Goal: Task Accomplishment & Management: Manage account settings

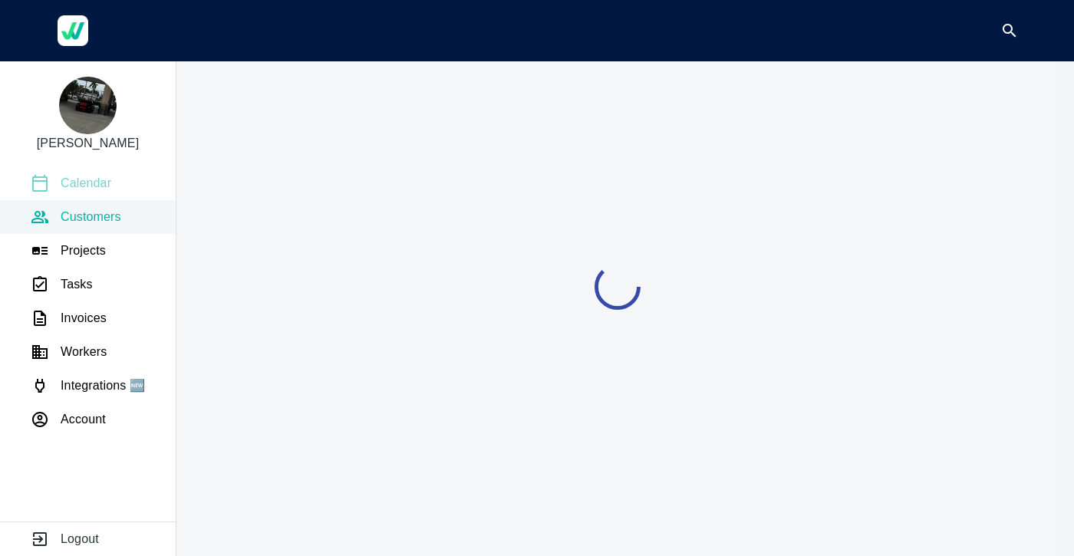
click at [94, 182] on p "Calendar" at bounding box center [86, 183] width 51 height 18
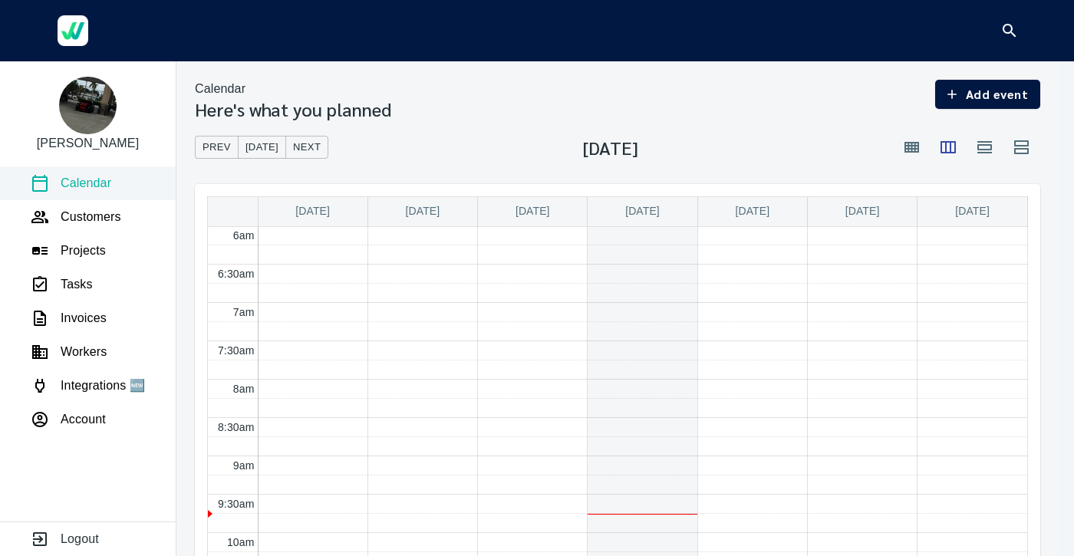
scroll to position [461, 0]
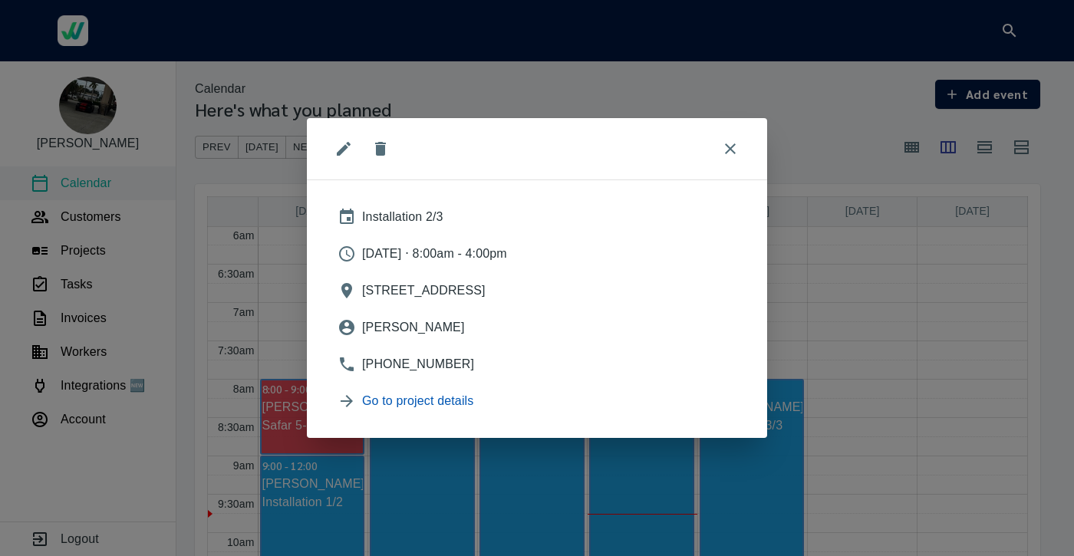
click at [555, 397] on span "Go to project details" at bounding box center [549, 401] width 374 height 18
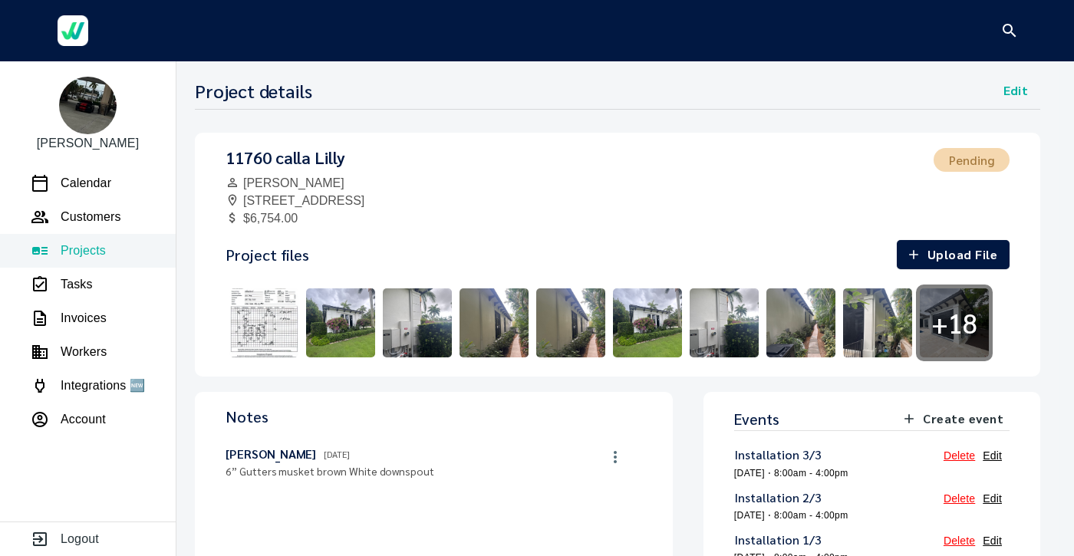
click at [290, 311] on img at bounding box center [264, 323] width 77 height 77
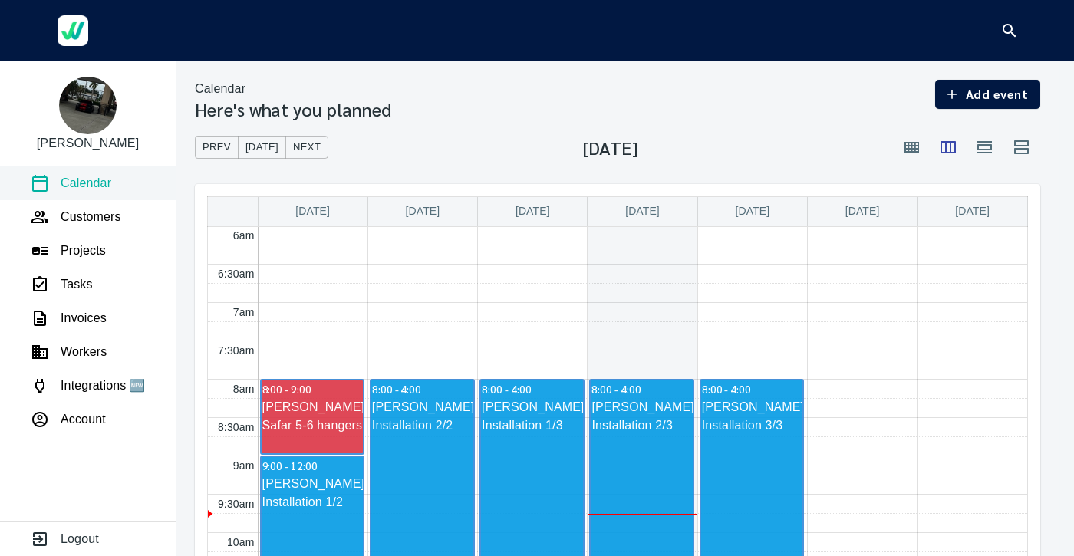
scroll to position [461, 0]
click at [996, 33] on button "button" at bounding box center [1009, 30] width 37 height 37
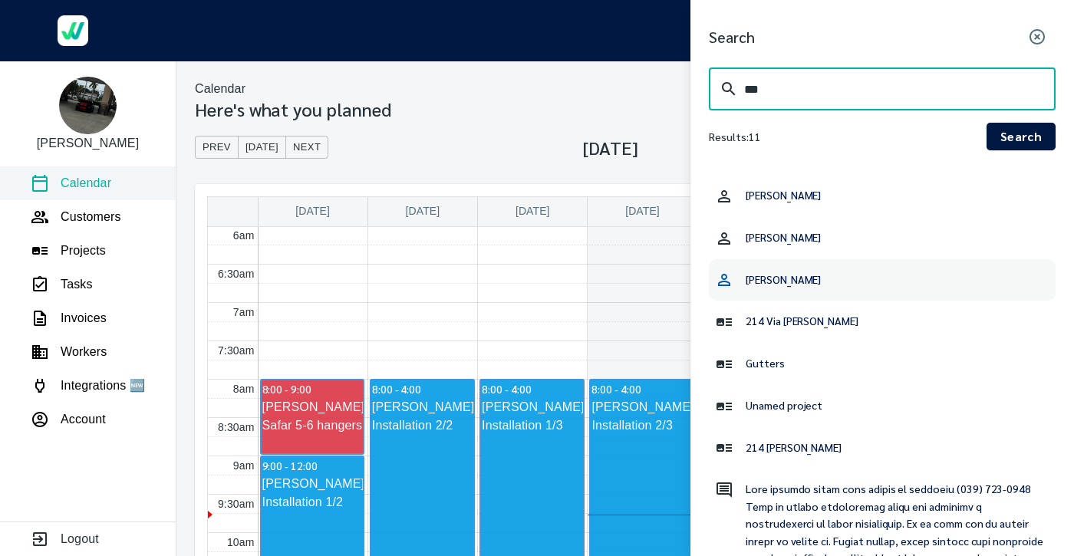
scroll to position [0, 0]
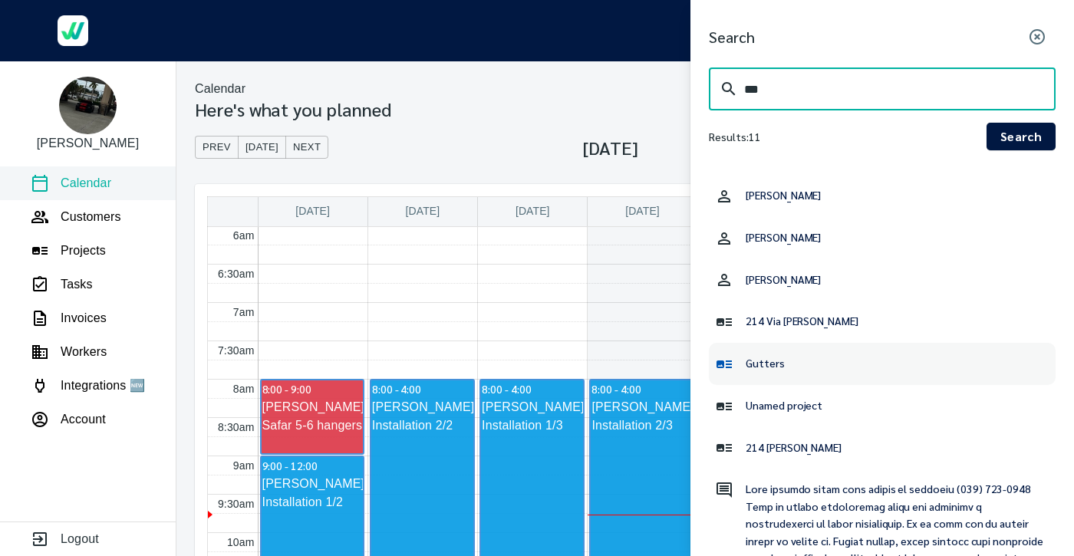
type input "***"
click at [776, 364] on h6 "Gutters" at bounding box center [765, 362] width 39 height 17
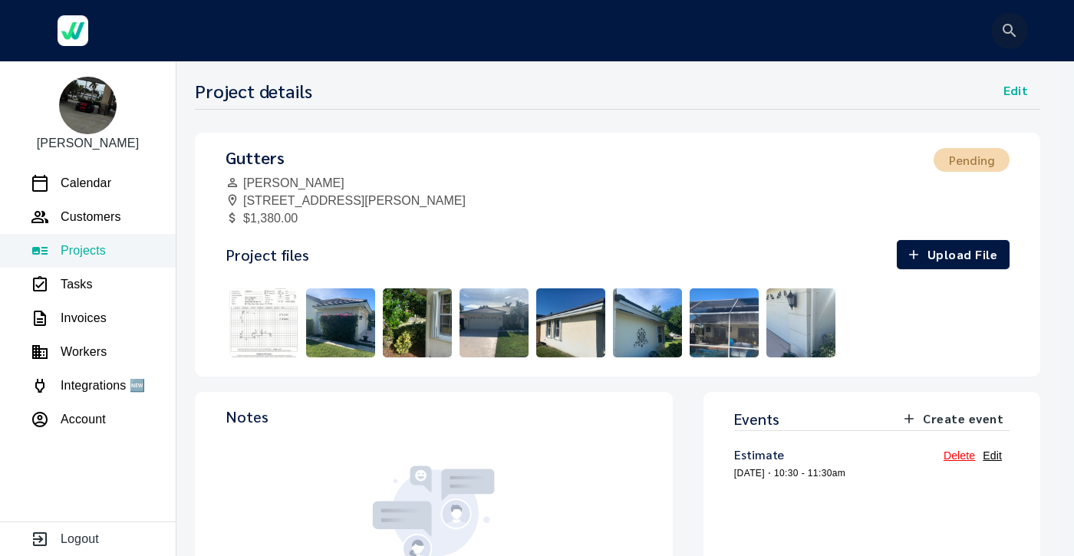
click at [1007, 28] on icon "button" at bounding box center [1009, 30] width 18 height 18
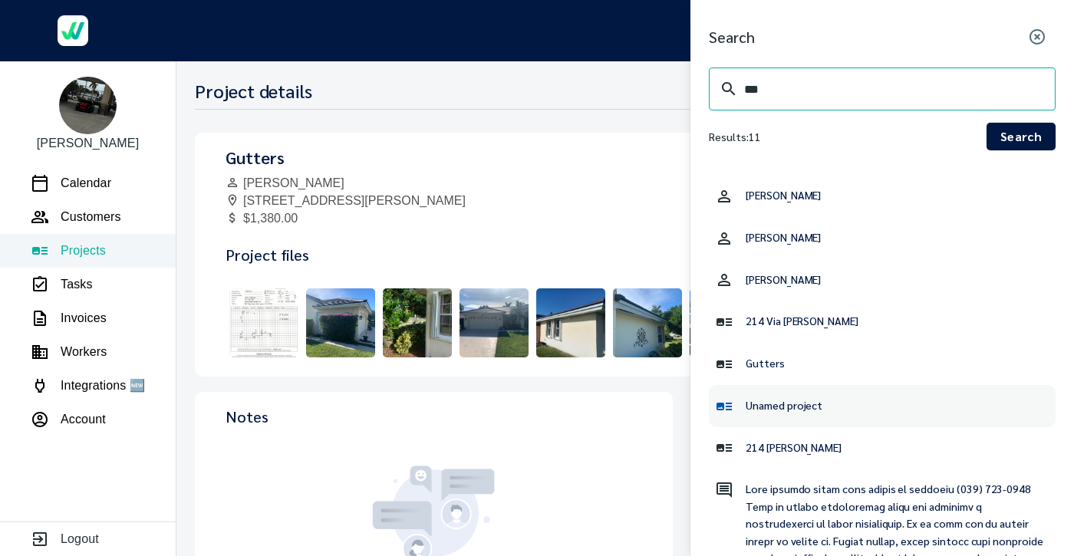
click at [757, 397] on div "Unamed project" at bounding box center [784, 406] width 89 height 31
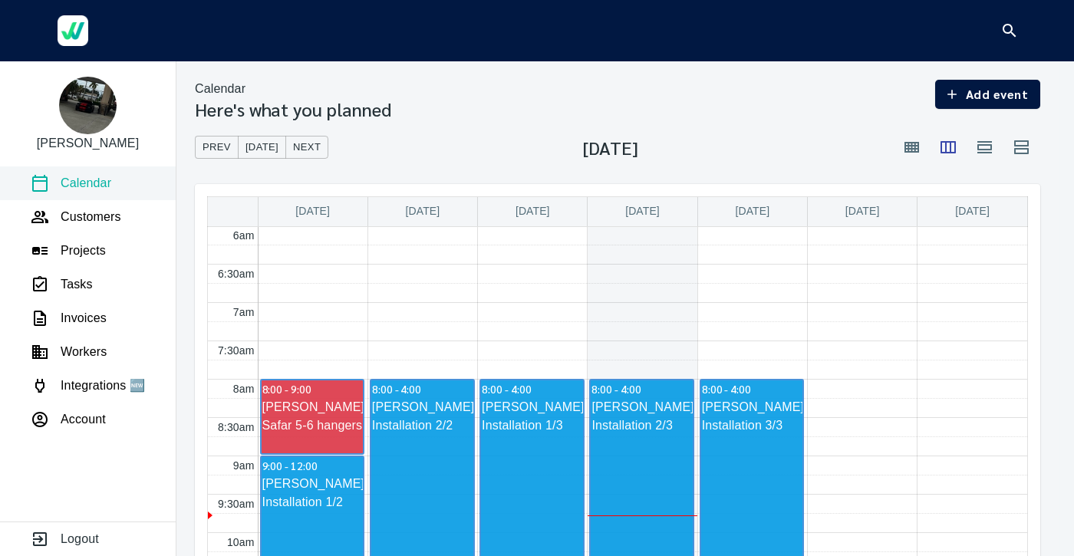
scroll to position [461, 0]
click at [1029, 32] on div at bounding box center [537, 30] width 1074 height 61
click at [1004, 31] on icon "button" at bounding box center [1009, 30] width 13 height 13
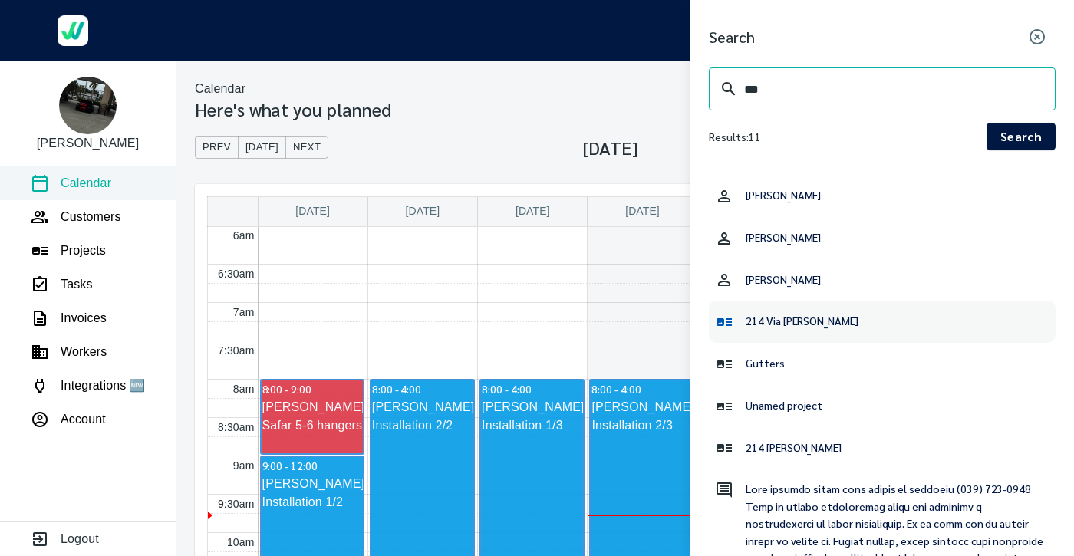
click at [811, 323] on h6 "214 Via Palacio" at bounding box center [802, 320] width 113 height 17
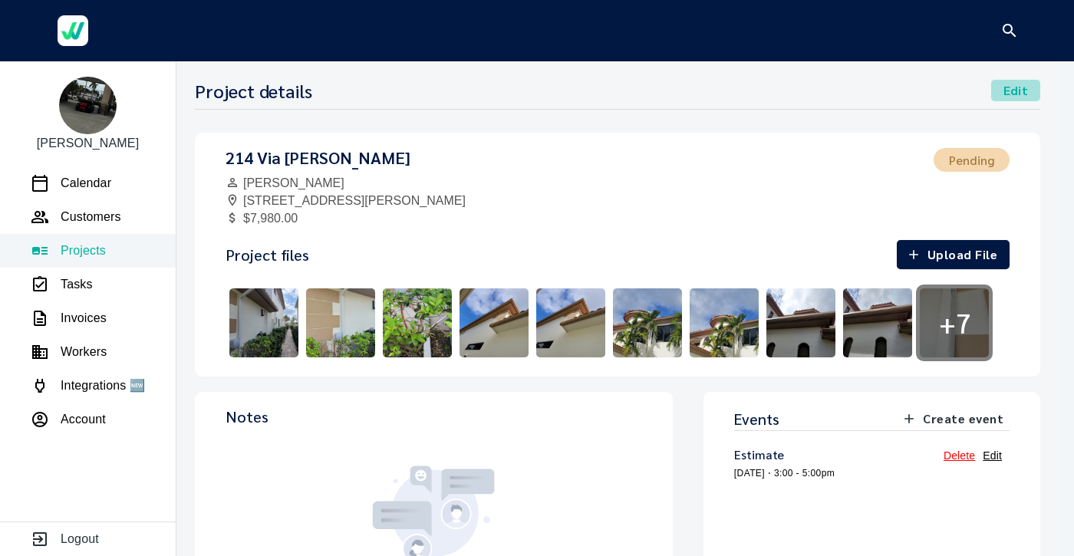
click at [1000, 92] on span "Edit" at bounding box center [1015, 90] width 49 height 21
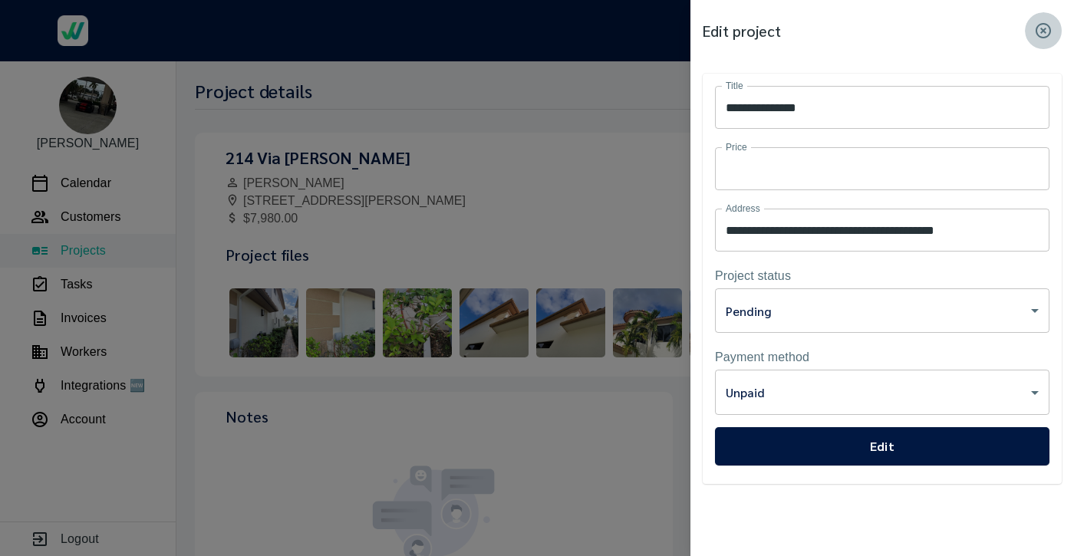
click at [1043, 31] on icon "button" at bounding box center [1043, 30] width 15 height 15
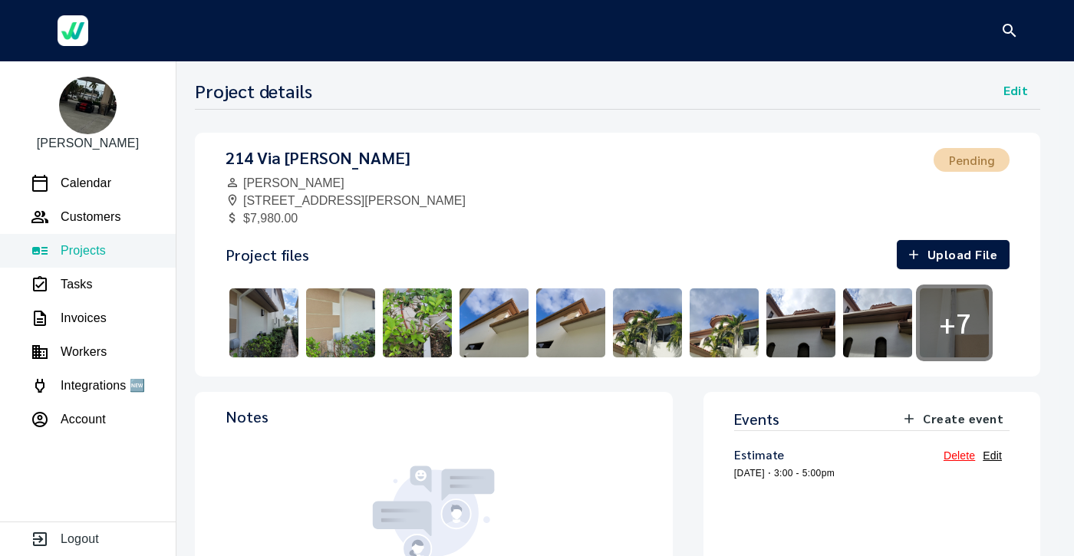
click at [947, 453] on link "Delete" at bounding box center [959, 456] width 31 height 12
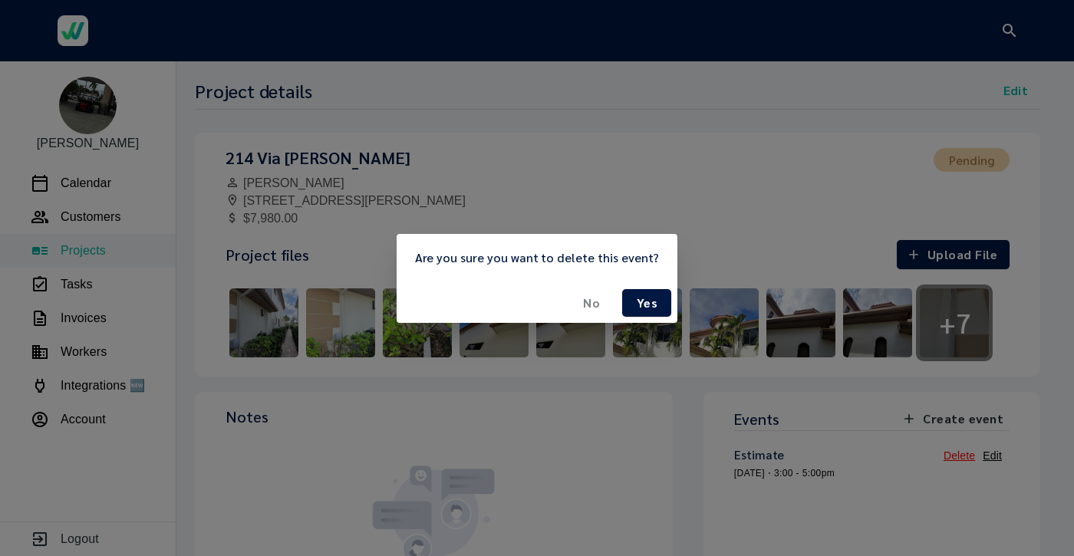
click at [585, 399] on div "Are you sure you want to delete this event? No Yes" at bounding box center [537, 278] width 1074 height 556
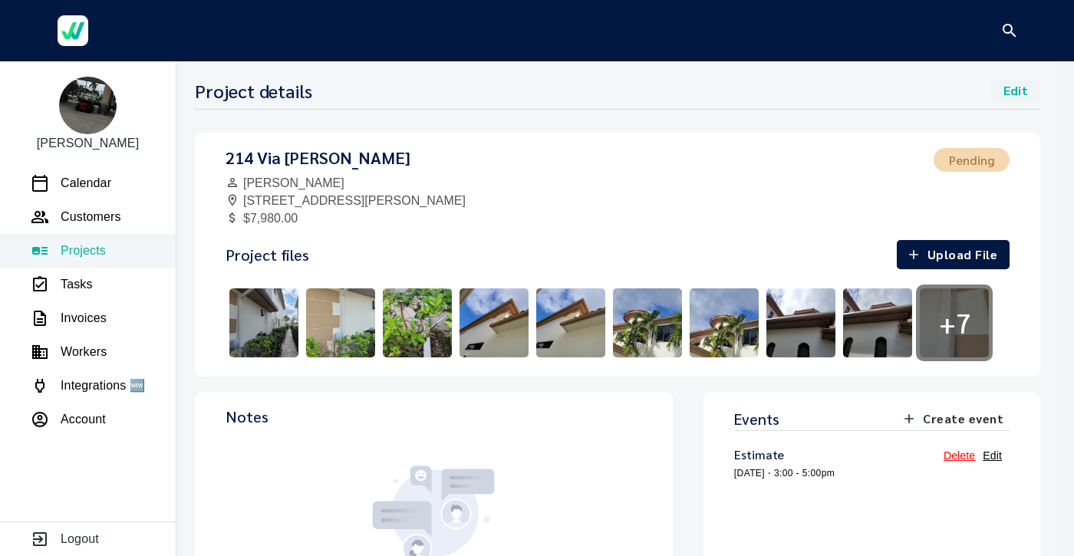
click at [1007, 87] on span "Edit" at bounding box center [1015, 90] width 49 height 21
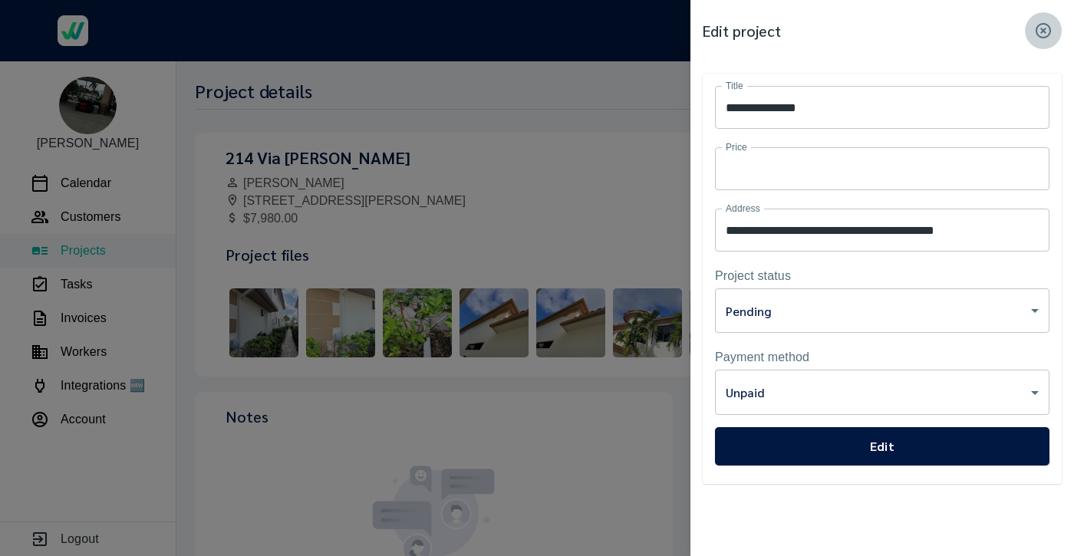
click at [1049, 25] on icon "button" at bounding box center [1043, 30] width 15 height 15
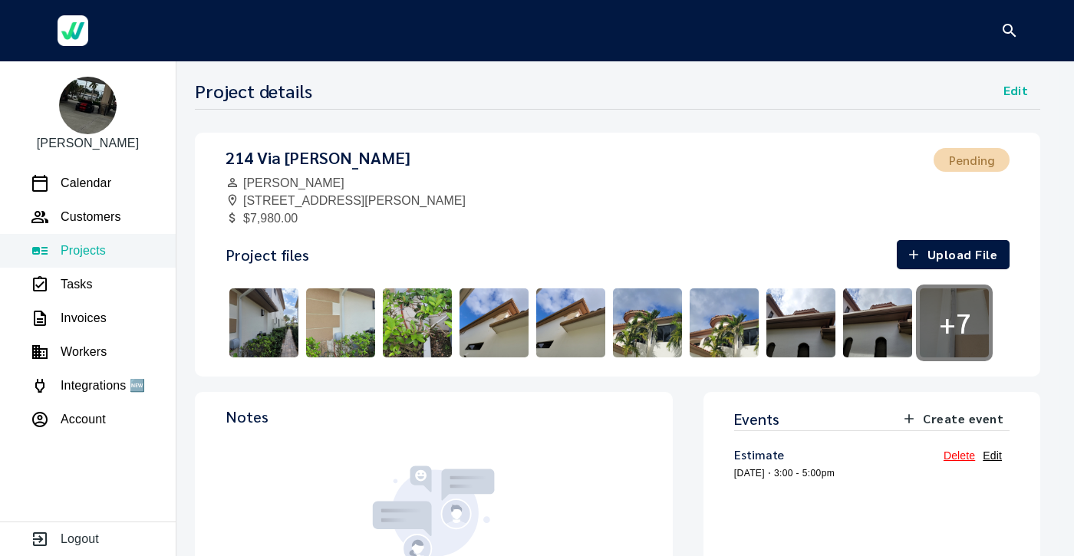
click at [572, 324] on img at bounding box center [570, 323] width 77 height 77
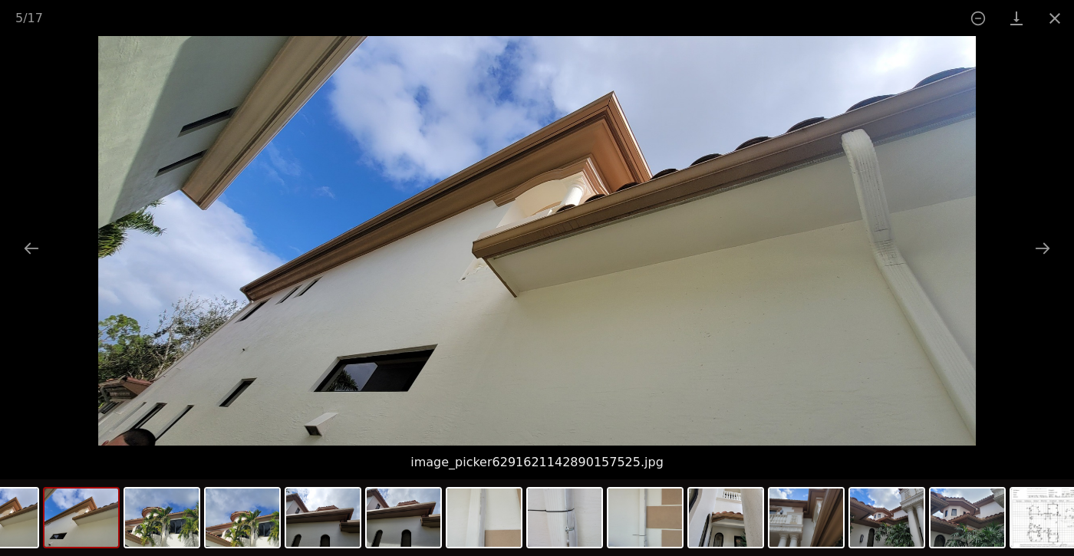
drag, startPoint x: 908, startPoint y: 532, endPoint x: 526, endPoint y: 549, distance: 383.2
click at [532, 549] on div at bounding box center [406, 520] width 1370 height 81
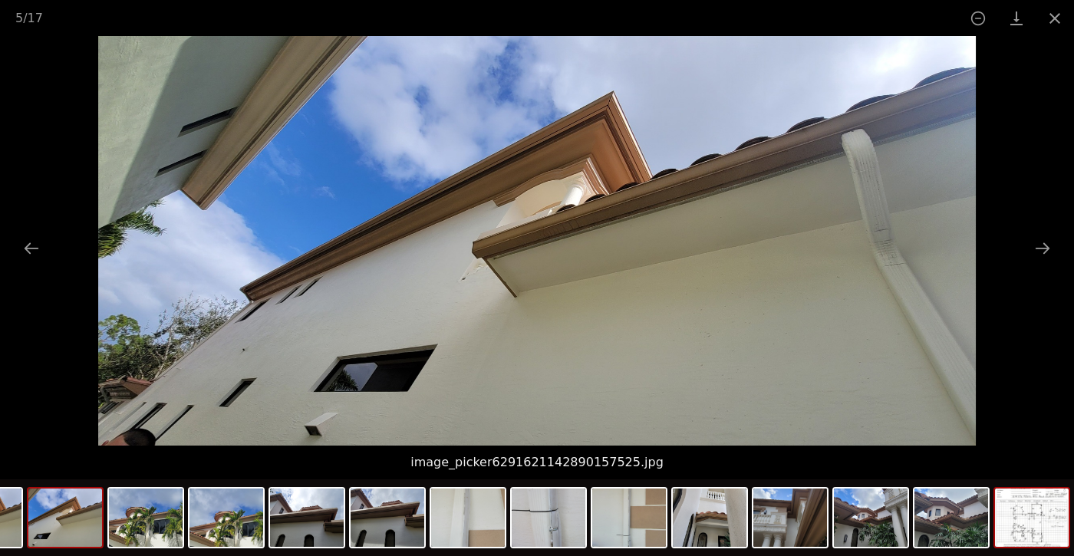
click at [1017, 513] on img at bounding box center [1032, 518] width 74 height 58
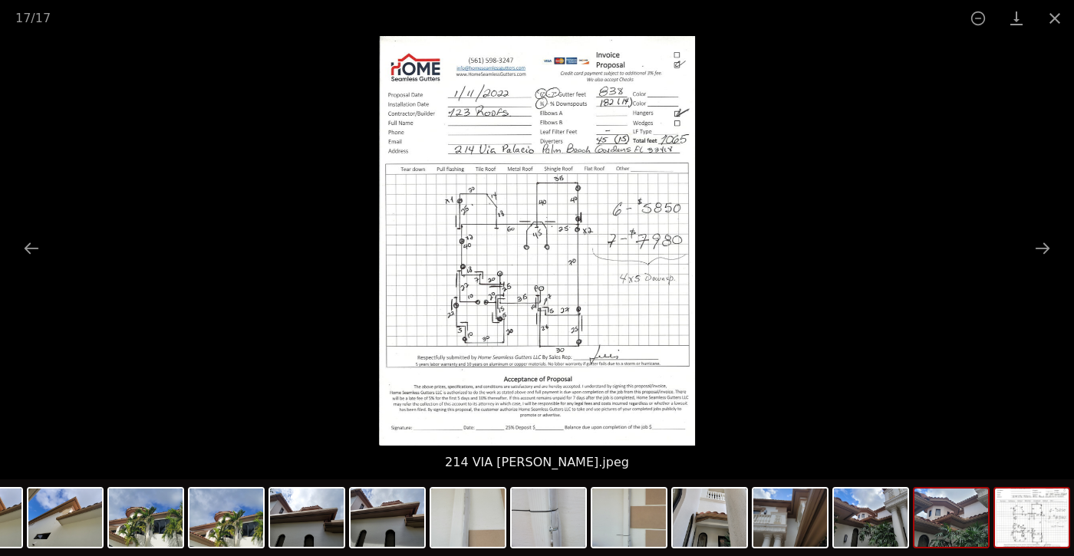
click at [952, 497] on img at bounding box center [952, 518] width 74 height 58
